Goal: Information Seeking & Learning: Learn about a topic

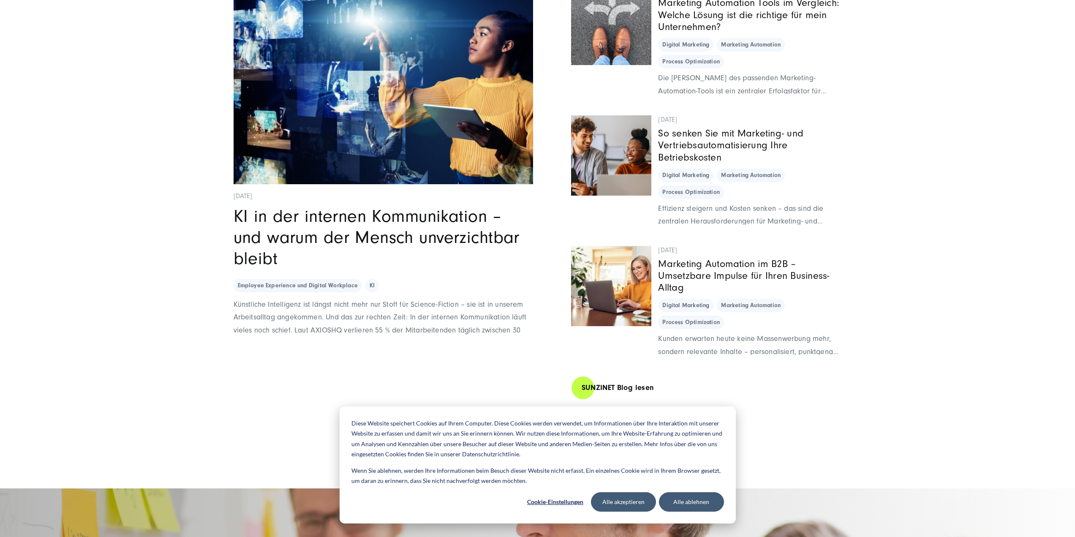
scroll to position [6758, 0]
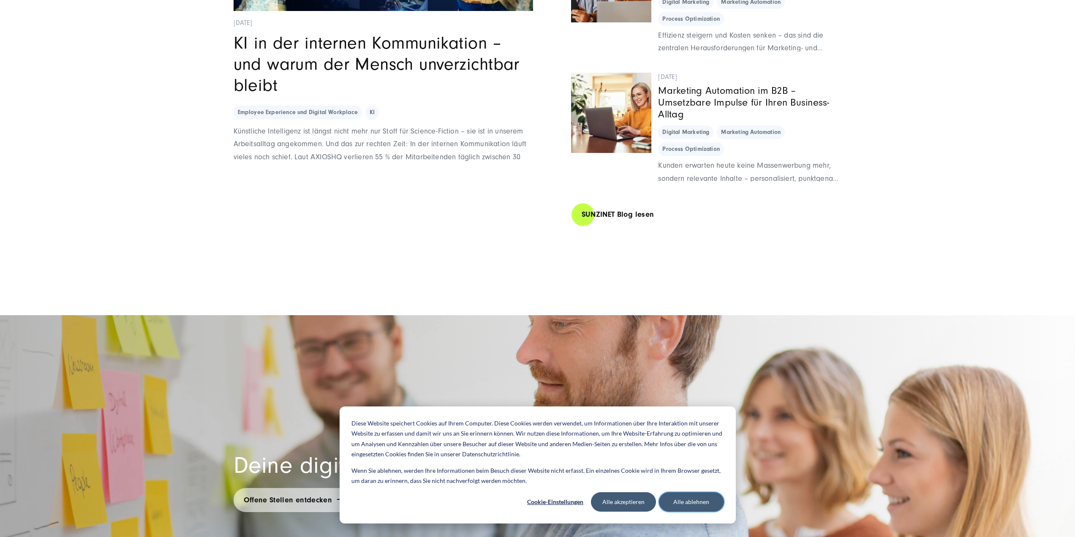
click at [688, 502] on button "Alle ablehnen" at bounding box center [691, 501] width 65 height 19
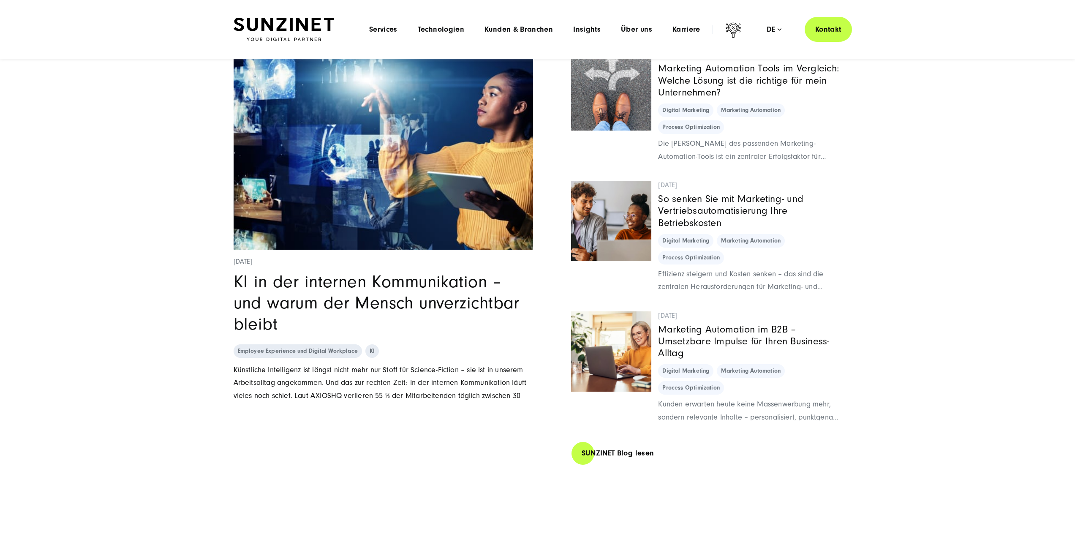
scroll to position [6504, 0]
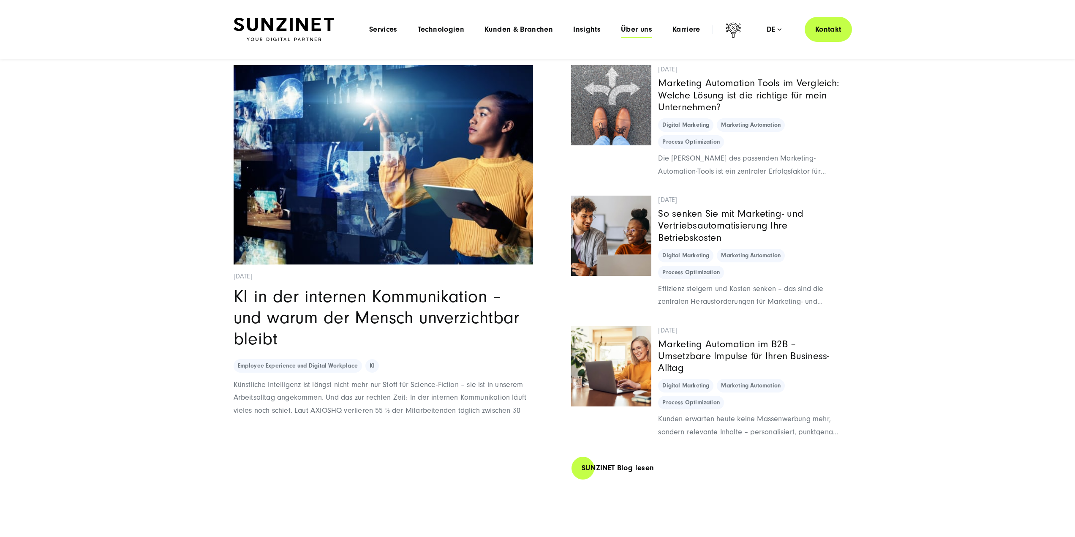
click at [640, 27] on span "Über uns" at bounding box center [636, 29] width 31 height 8
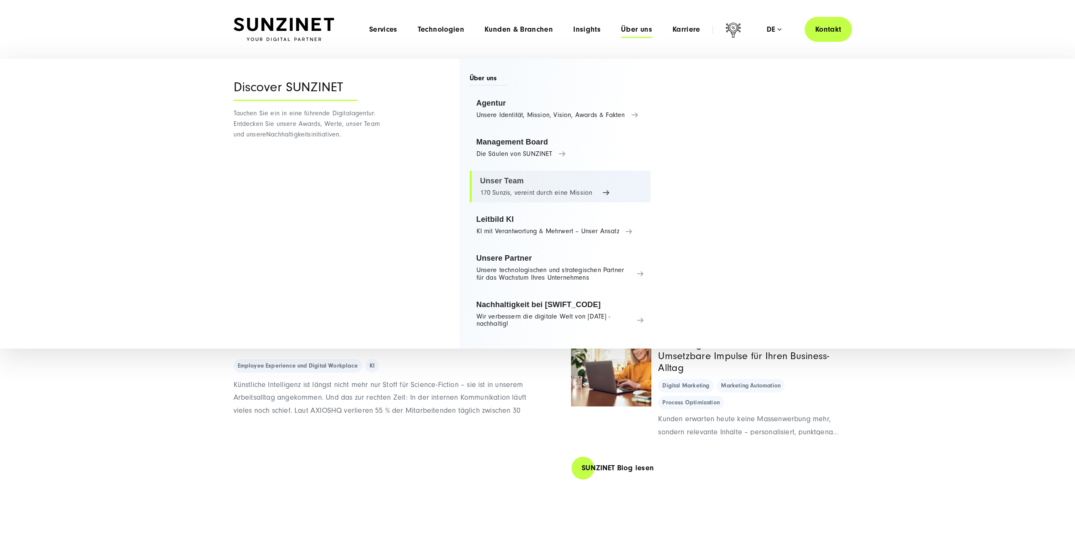
click at [498, 179] on link "Unser Team 170 Sunzis, vereint durch eine Mission" at bounding box center [560, 187] width 181 height 32
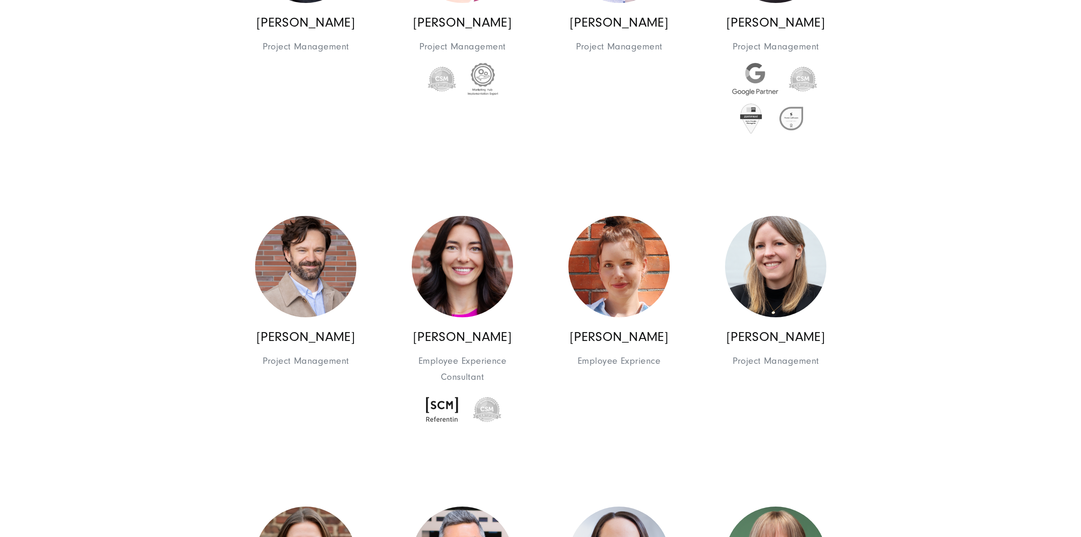
scroll to position [2020, 0]
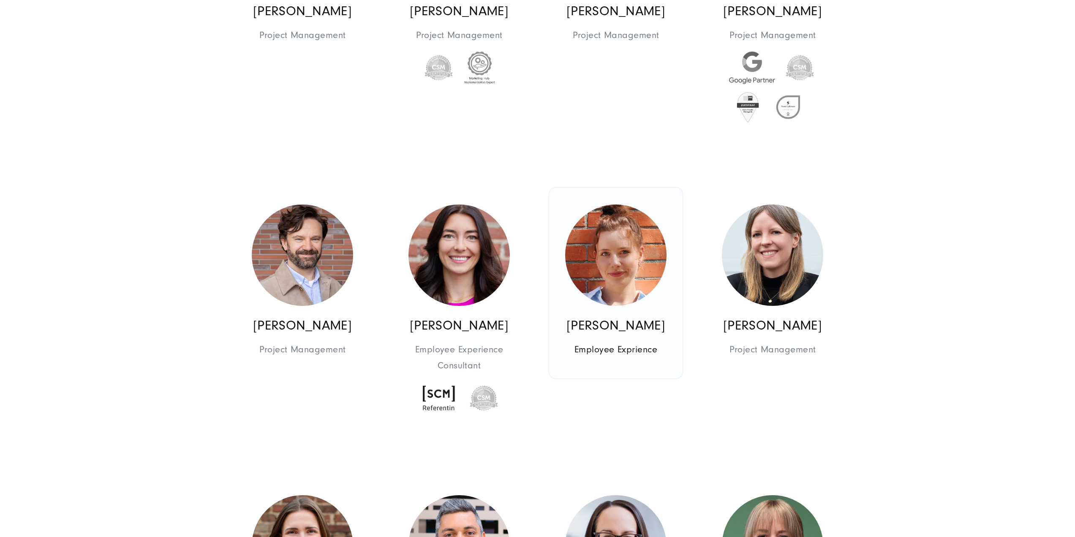
click at [628, 267] on img at bounding box center [615, 254] width 101 height 101
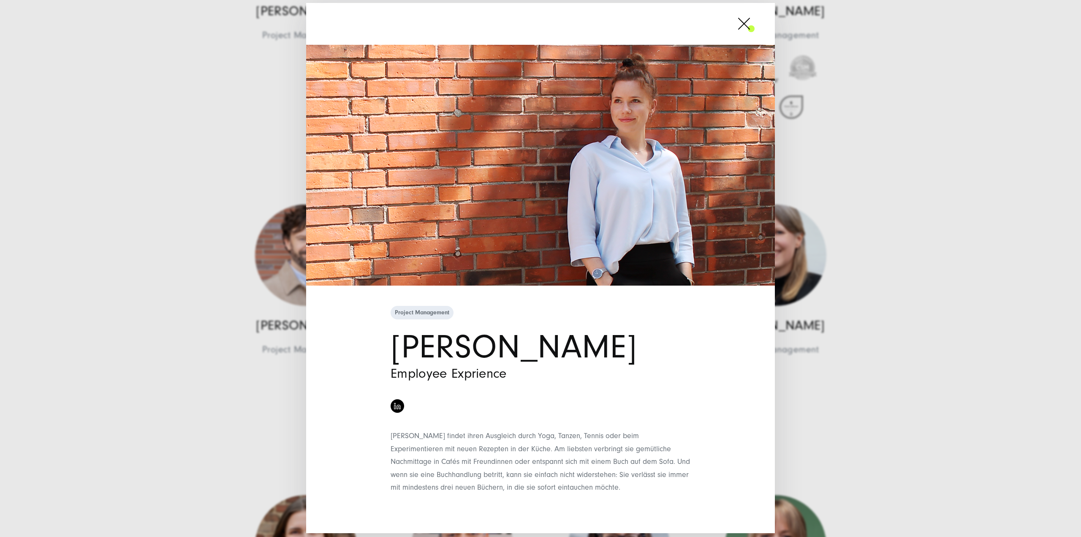
scroll to position [2, 0]
click at [755, 20] on span at bounding box center [755, 23] width 0 height 21
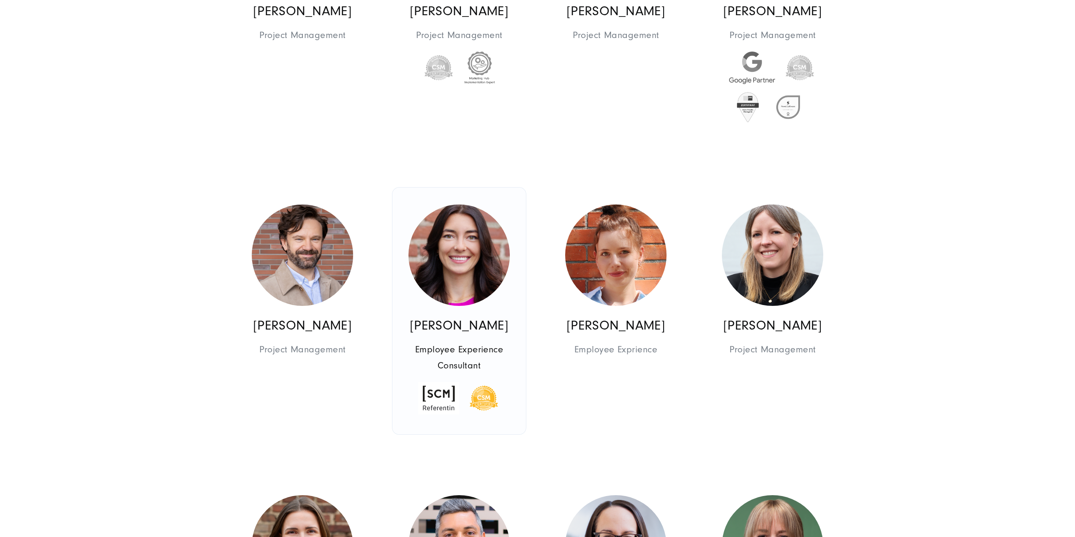
click at [466, 253] on img at bounding box center [458, 254] width 101 height 101
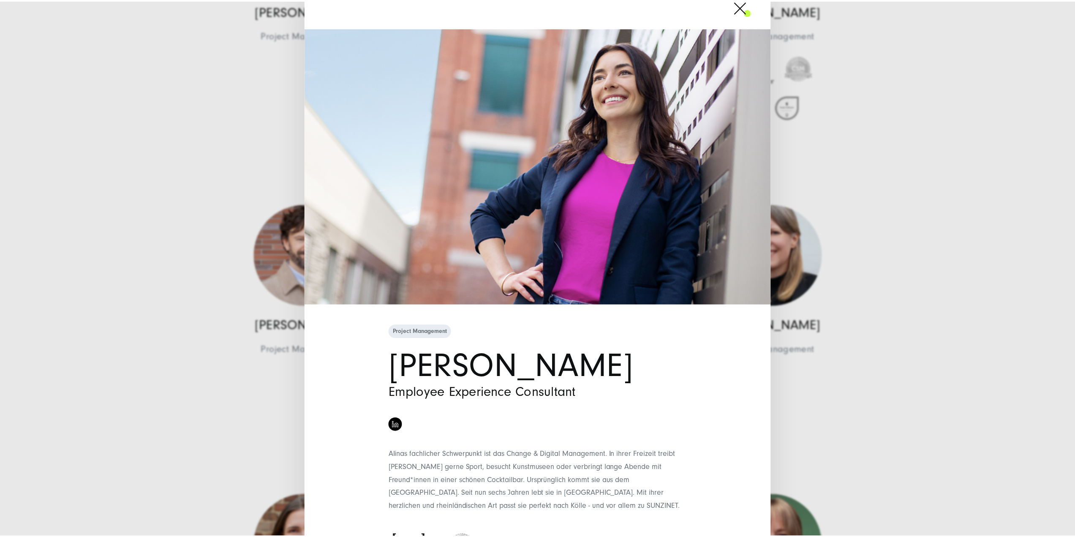
scroll to position [0, 0]
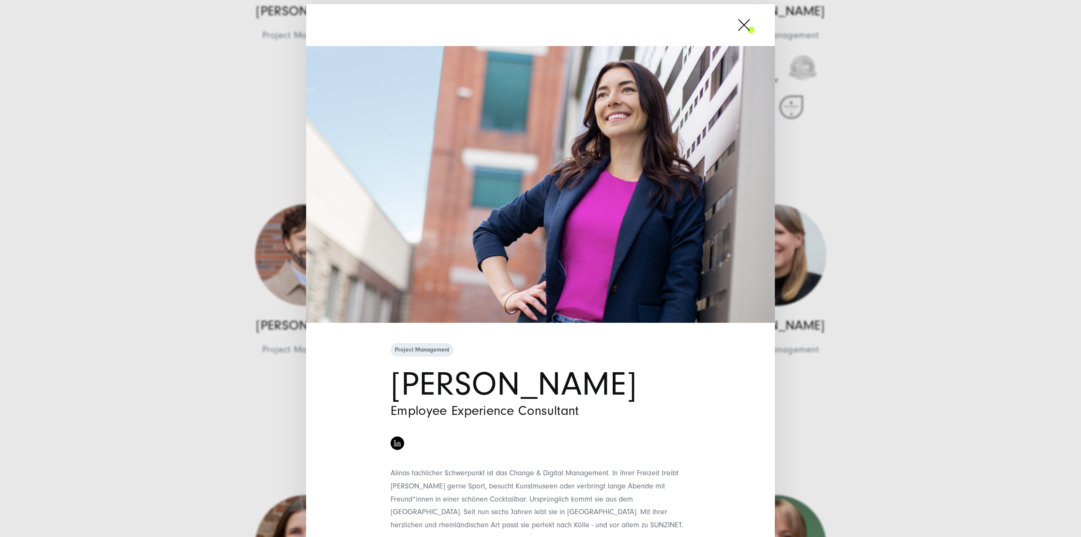
click at [755, 27] on span at bounding box center [755, 24] width 0 height 21
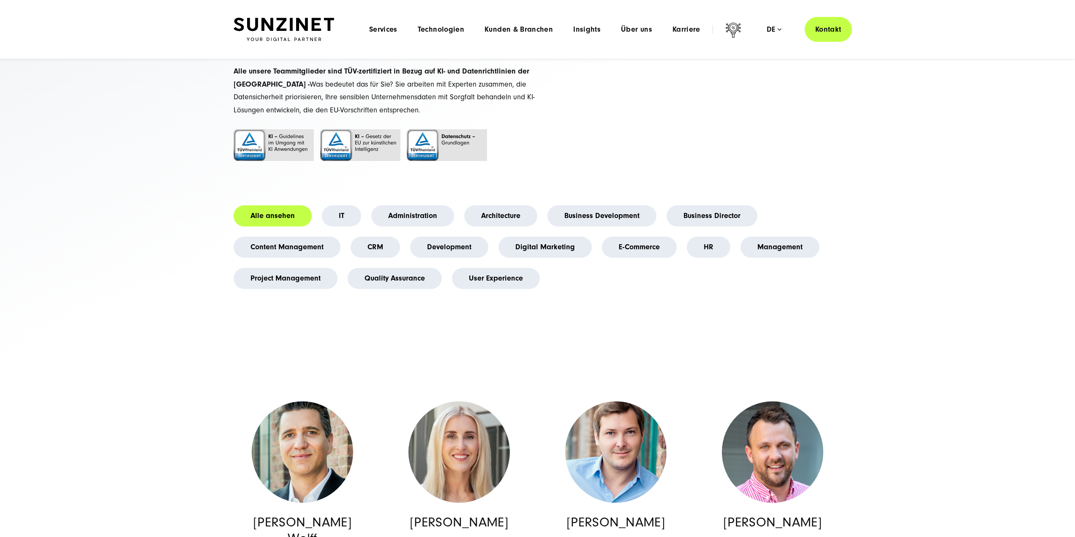
scroll to position [120, 0]
